Goal: Information Seeking & Learning: Check status

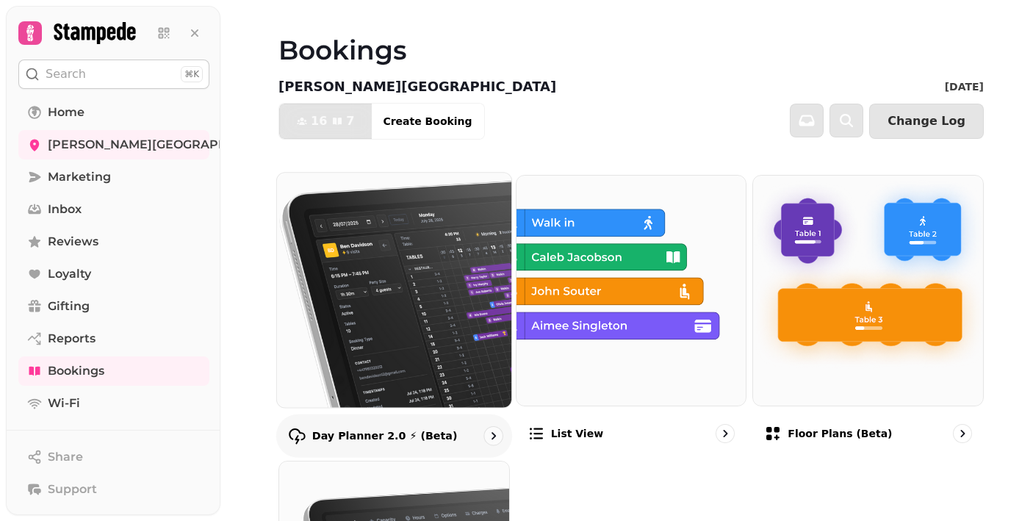
click at [436, 306] on img at bounding box center [394, 290] width 258 height 258
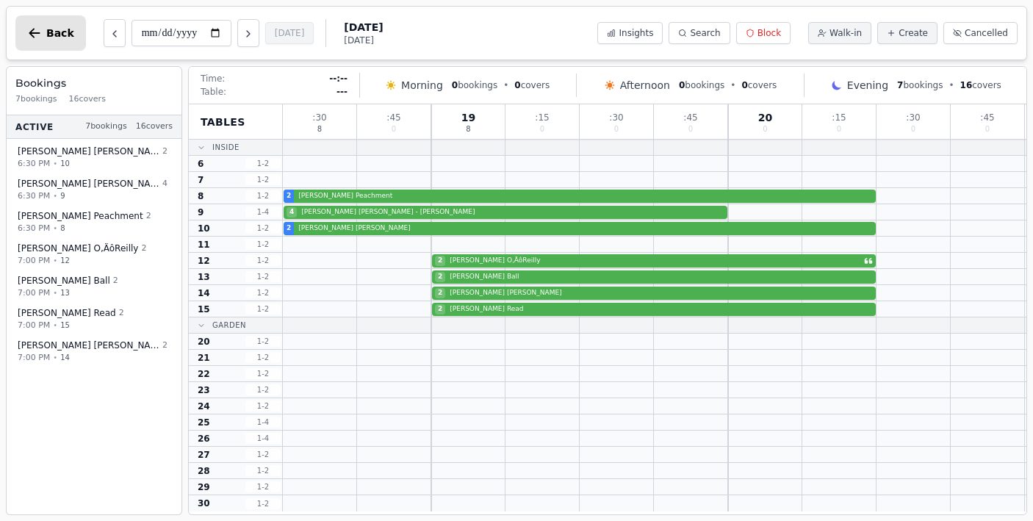
click at [46, 29] on span "Back" at bounding box center [60, 33] width 28 height 10
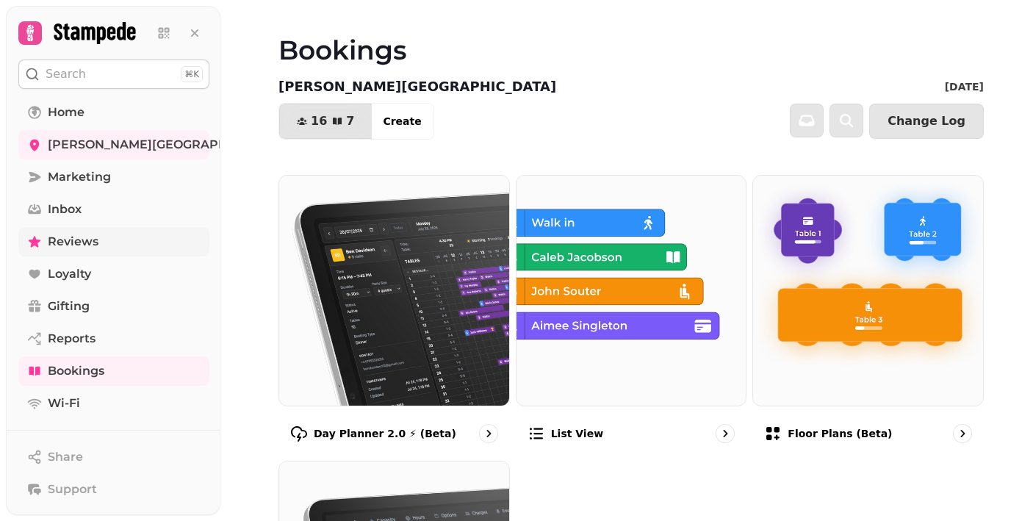
click at [71, 240] on span "Reviews" at bounding box center [73, 242] width 51 height 18
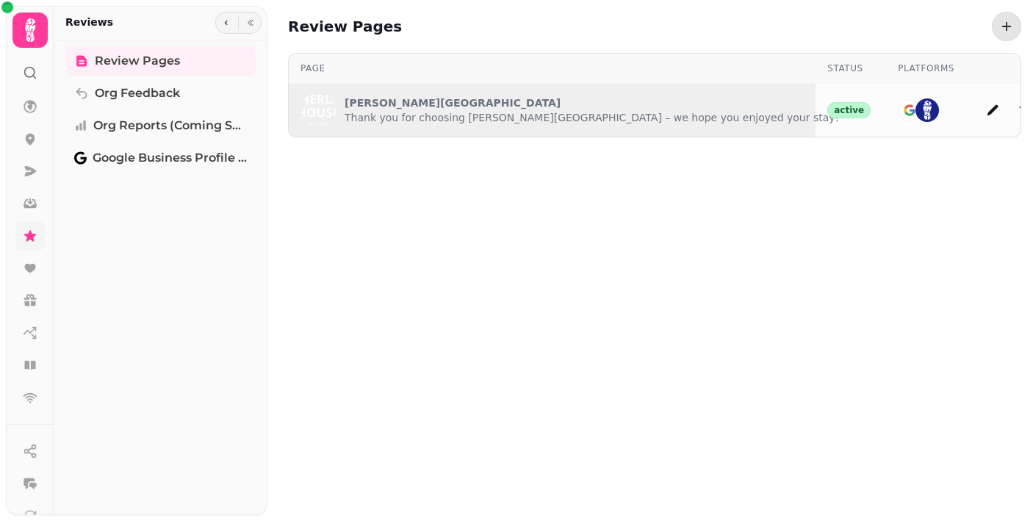
click at [511, 76] on th "Page" at bounding box center [552, 69] width 527 height 30
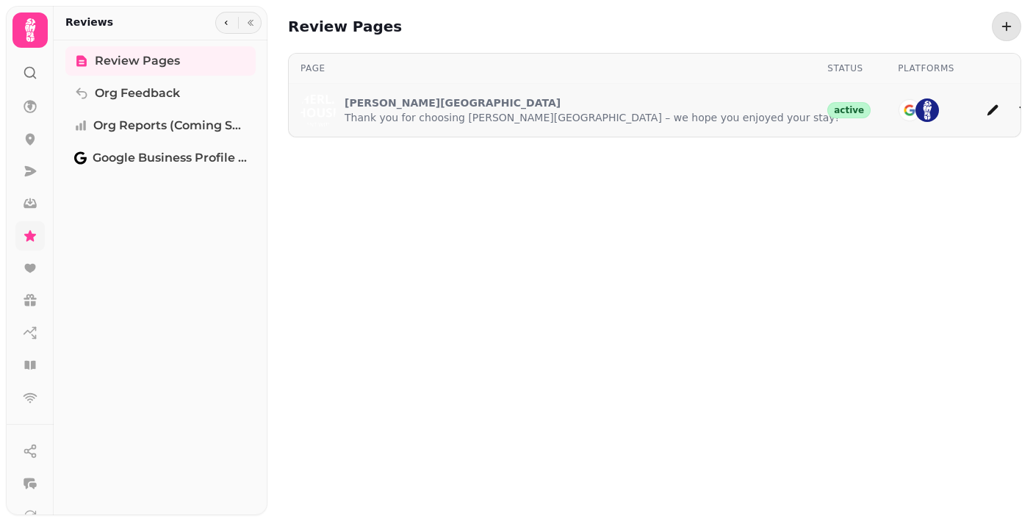
click at [536, 99] on p "[PERSON_NAME][GEOGRAPHIC_DATA]" at bounding box center [592, 102] width 494 height 15
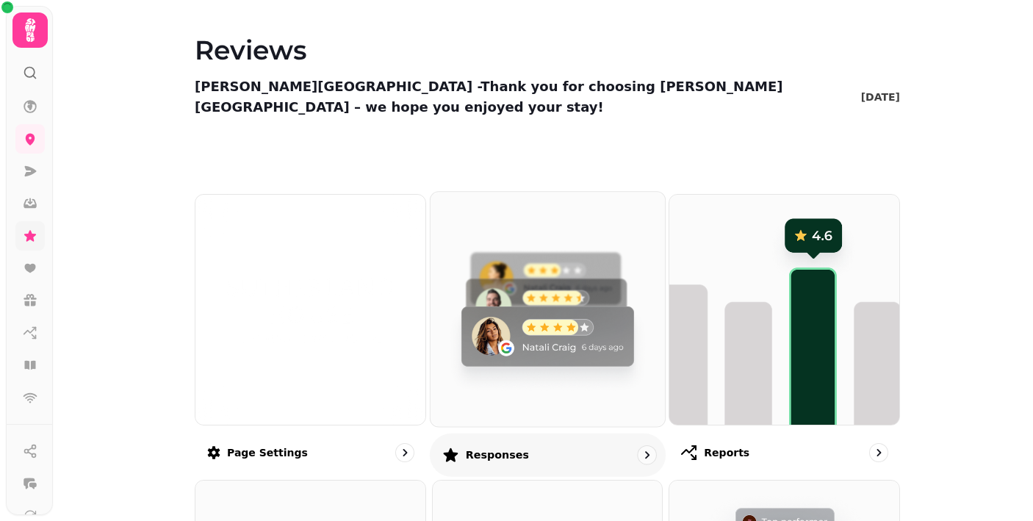
click at [551, 298] on img at bounding box center [548, 309] width 258 height 258
